Goal: Task Accomplishment & Management: Manage account settings

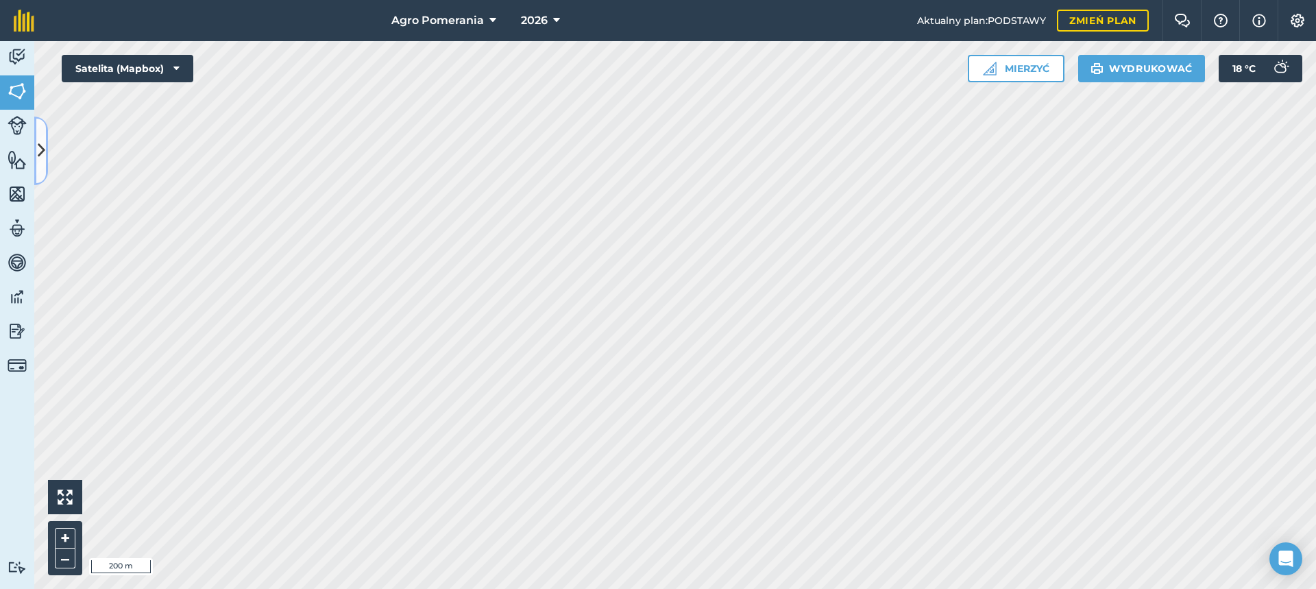
click at [46, 153] on button at bounding box center [41, 151] width 14 height 69
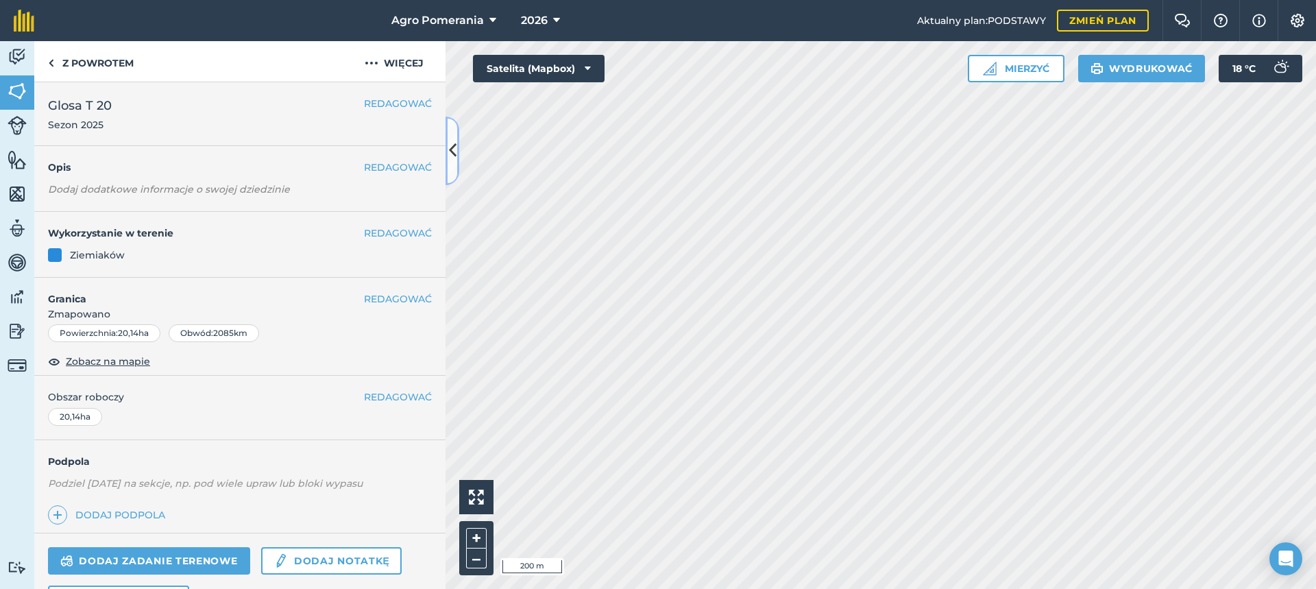
click at [451, 154] on icon at bounding box center [453, 150] width 8 height 24
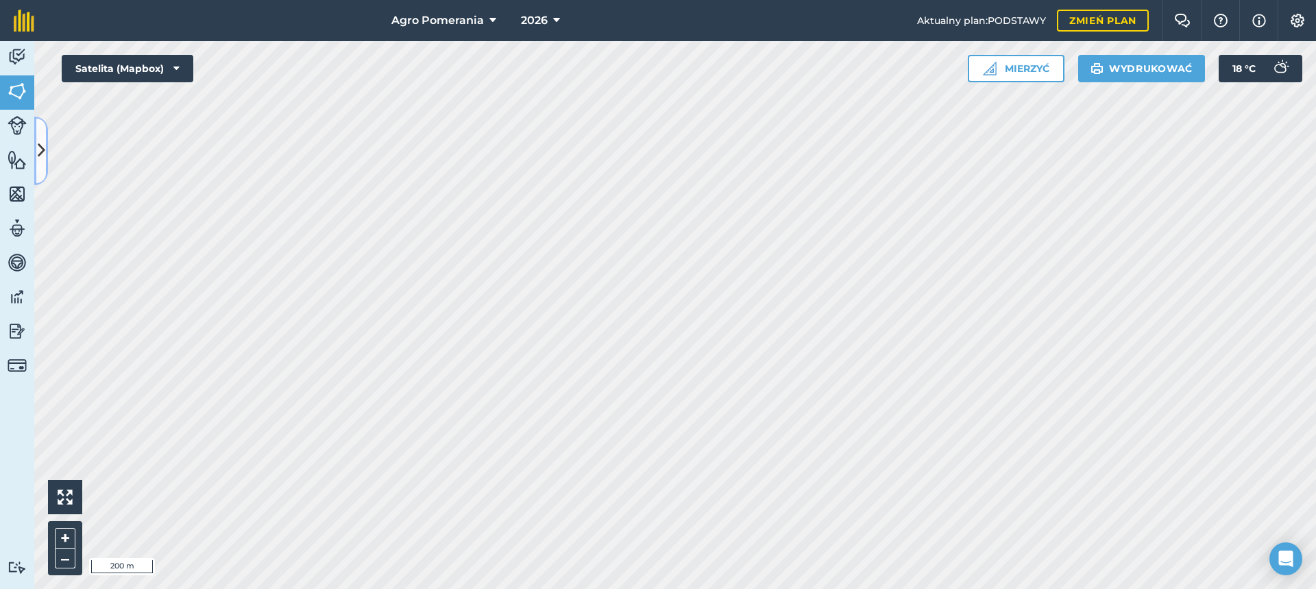
click at [46, 150] on button at bounding box center [41, 151] width 14 height 69
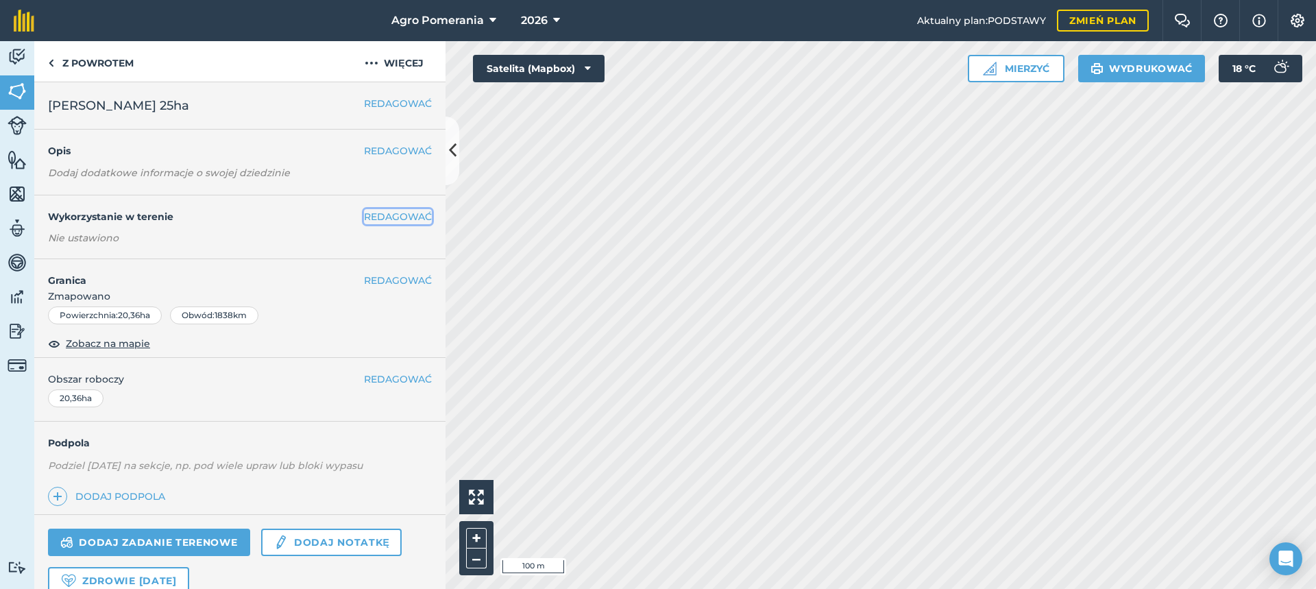
click at [388, 217] on font "REDAGOWAĆ" at bounding box center [398, 216] width 68 height 12
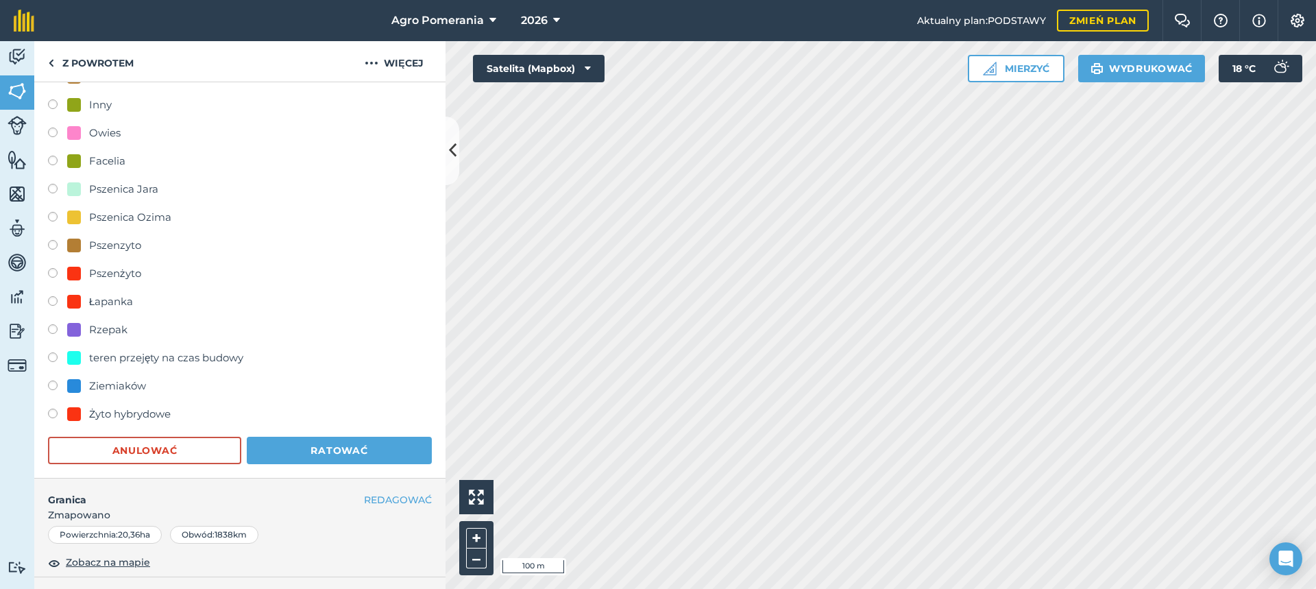
scroll to position [754, 0]
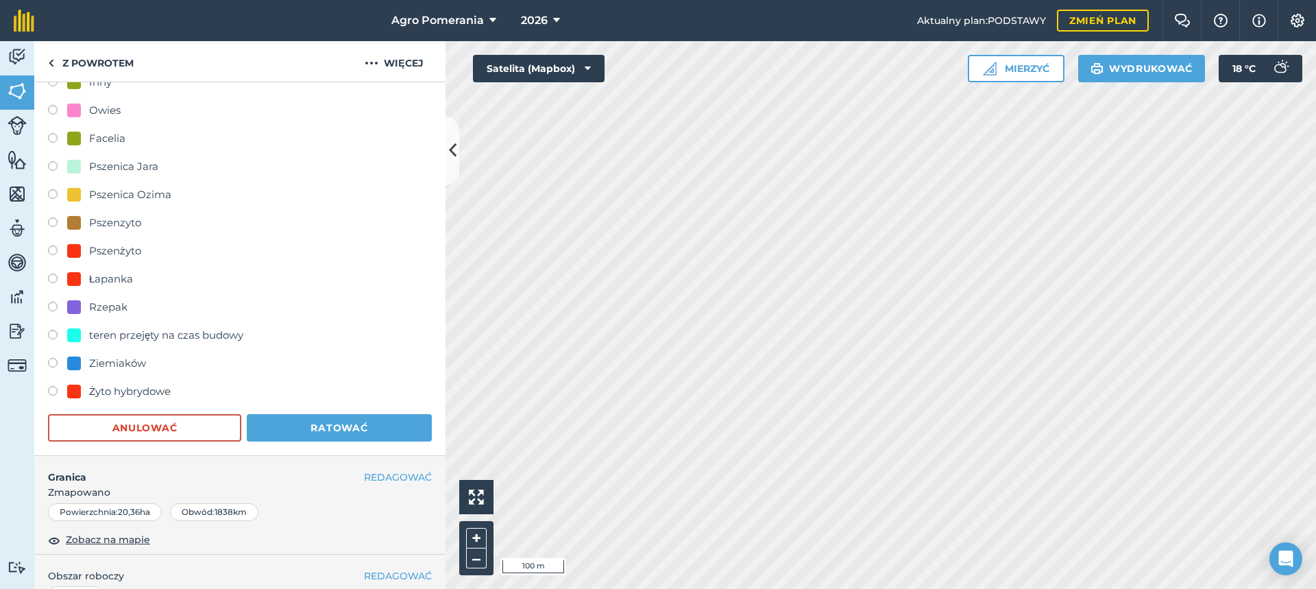
click at [126, 358] on font "Ziemiaków" at bounding box center [117, 363] width 57 height 13
radio input "true"
radio input "false"
click at [293, 430] on button "Ratować" at bounding box center [339, 427] width 185 height 27
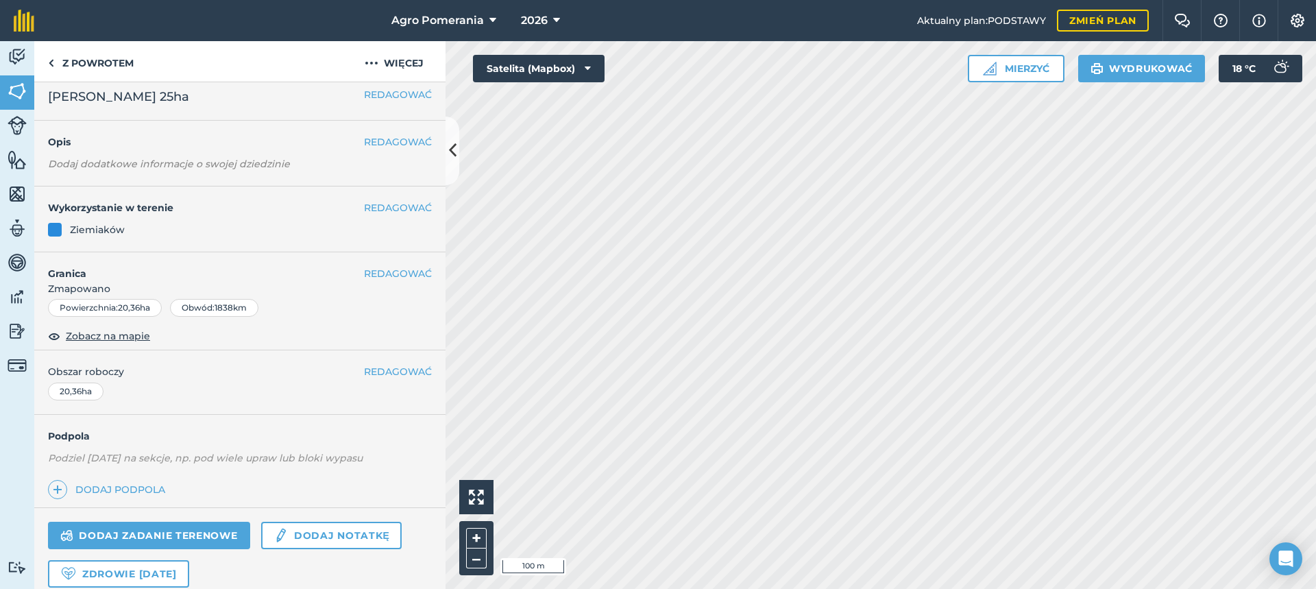
scroll to position [0, 0]
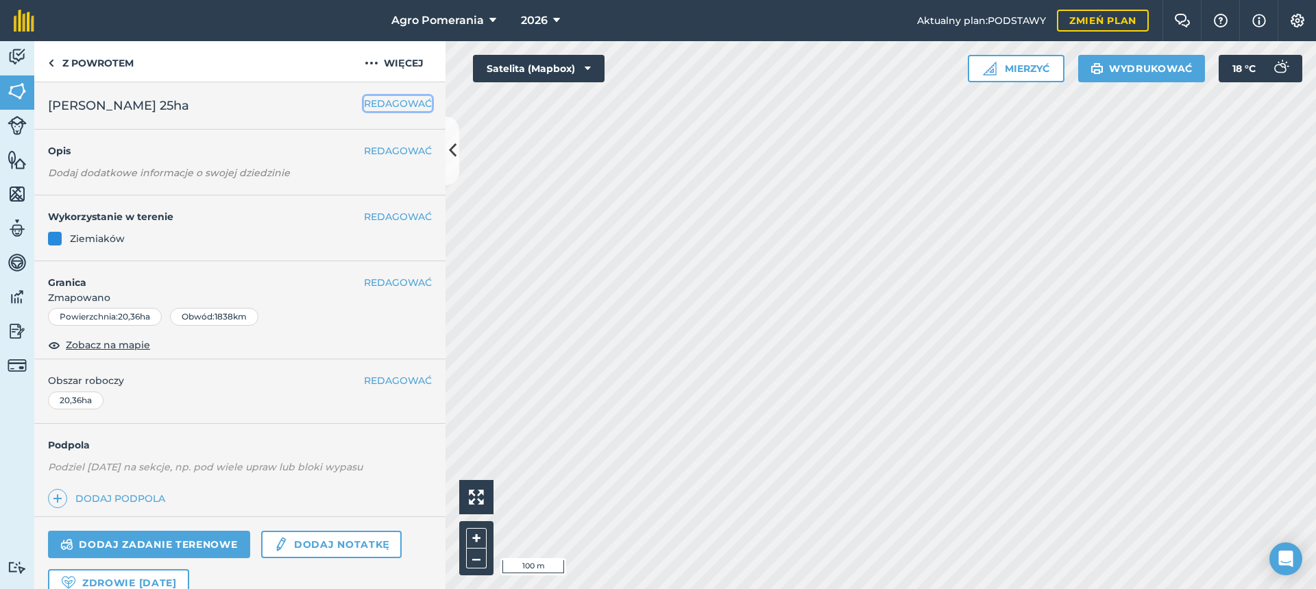
click at [387, 103] on font "REDAGOWAĆ" at bounding box center [398, 103] width 68 height 12
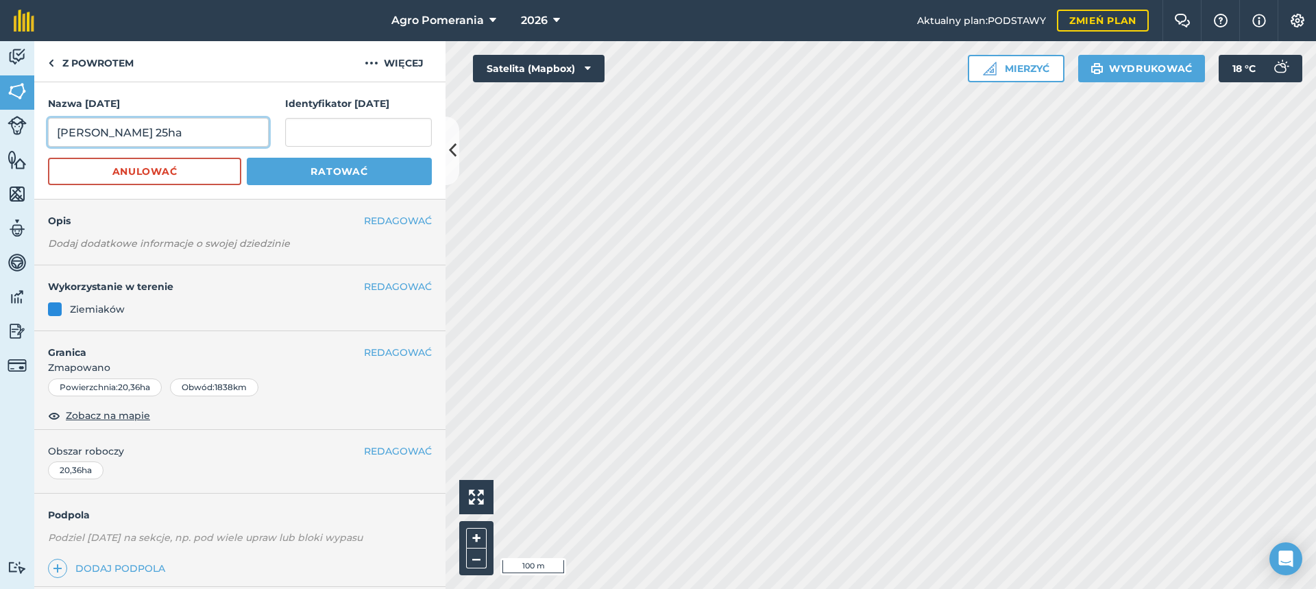
click at [191, 134] on input "[PERSON_NAME] 25ha" at bounding box center [158, 132] width 221 height 29
type input "[PERSON_NAME] 25ha - Sezon 2026 propozycja"
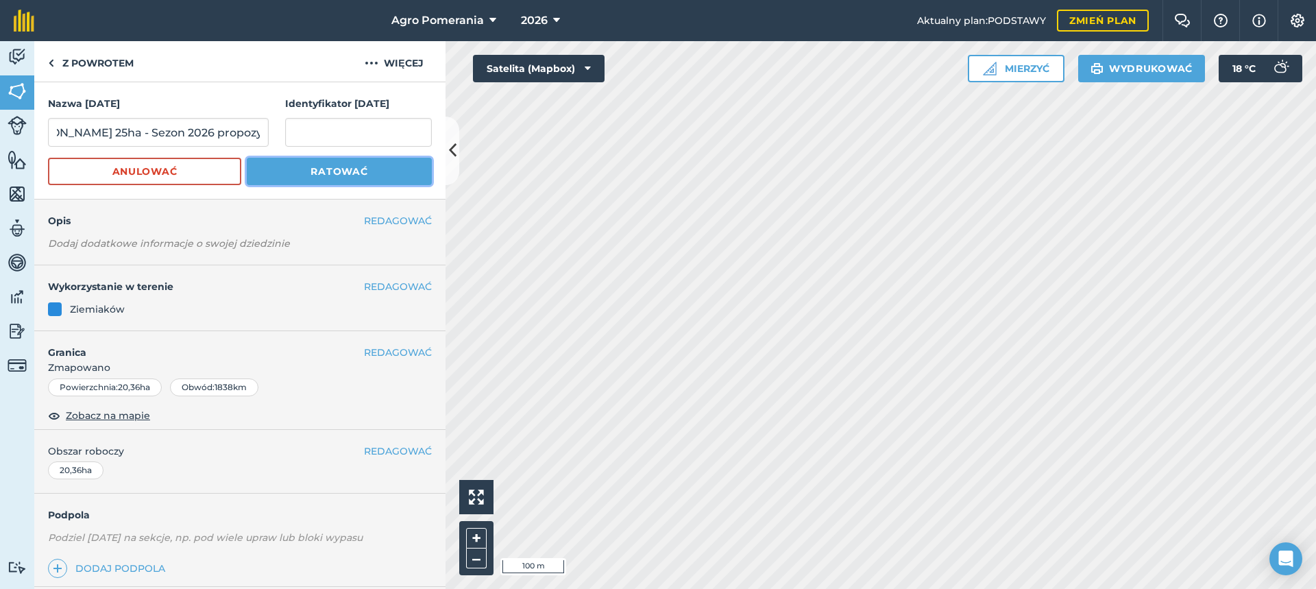
scroll to position [0, 0]
click at [326, 167] on font "Ratować" at bounding box center [339, 171] width 57 height 12
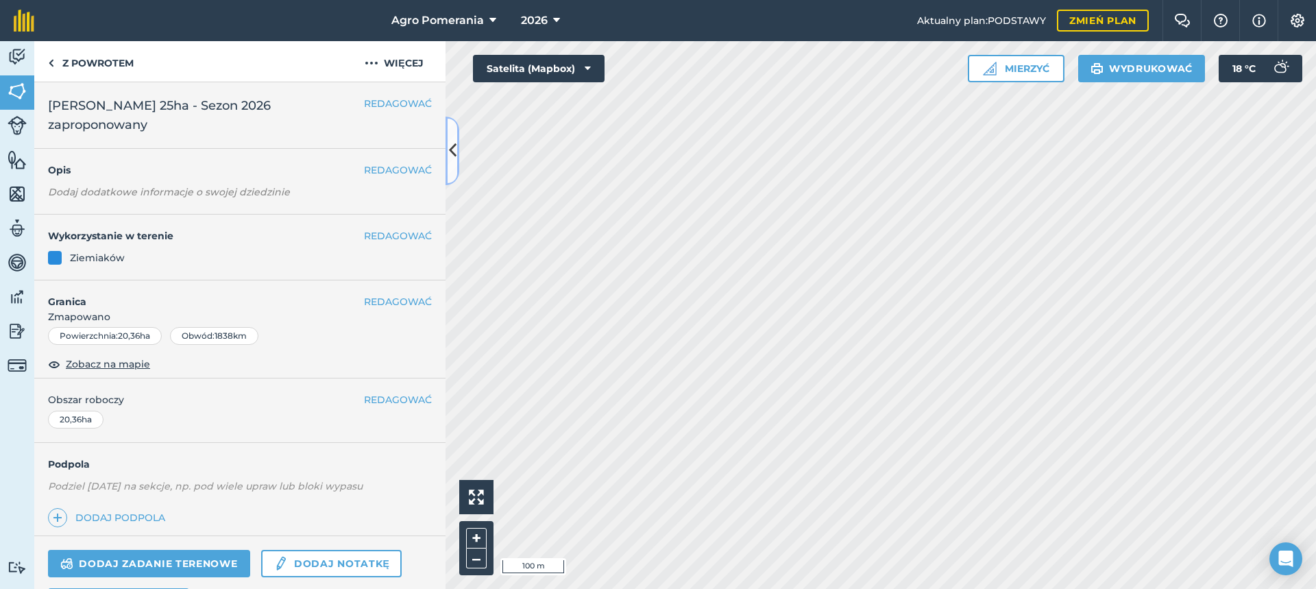
click at [455, 137] on button at bounding box center [453, 151] width 14 height 69
